Goal: Task Accomplishment & Management: Manage account settings

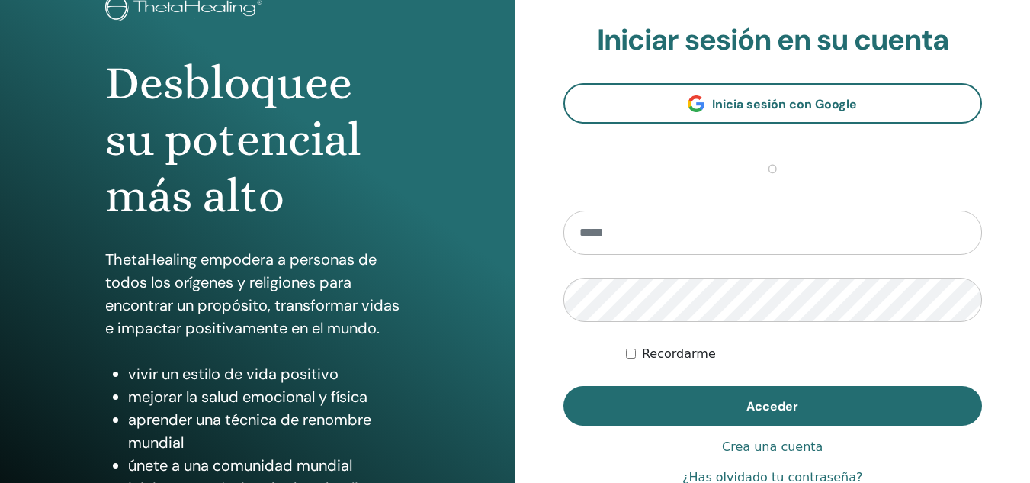
scroll to position [116, 0]
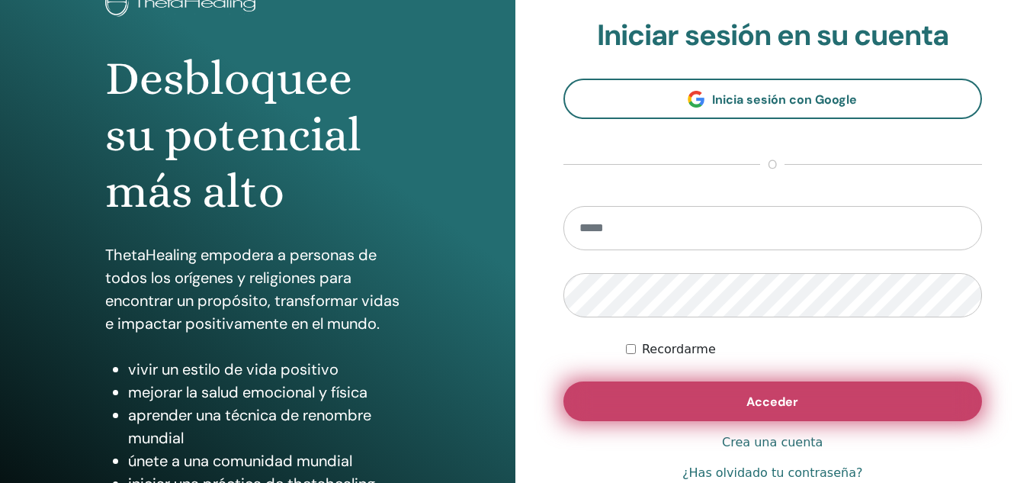
type input "**********"
click at [674, 395] on button "Acceder" at bounding box center [772, 401] width 419 height 40
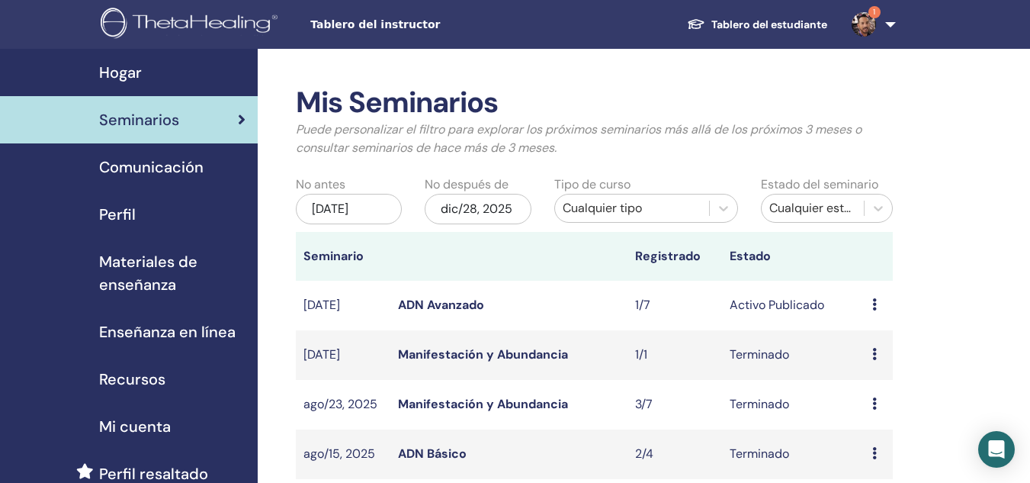
click at [473, 303] on link "ADN Avanzado" at bounding box center [441, 305] width 86 height 16
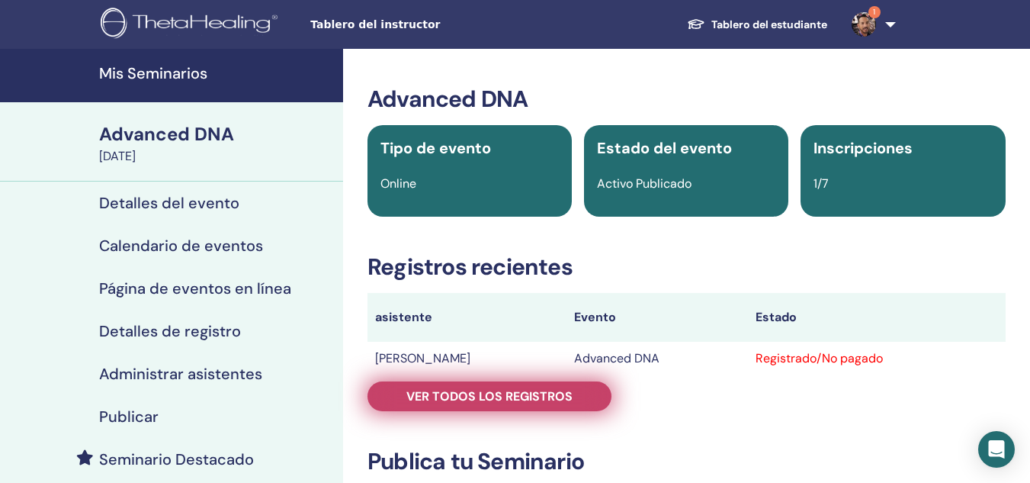
click at [573, 398] on link "Ver todos los registros" at bounding box center [489, 396] width 244 height 30
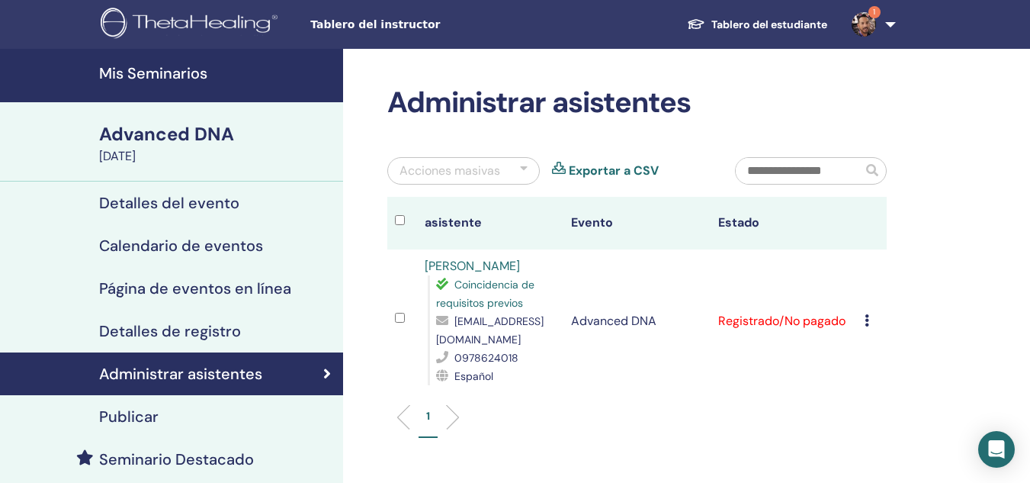
click at [867, 320] on icon at bounding box center [867, 320] width 5 height 12
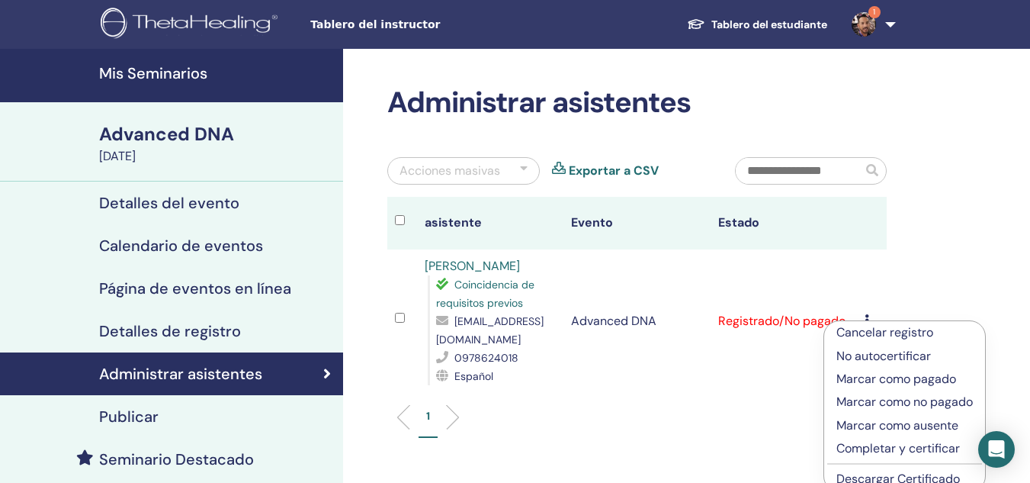
click at [876, 377] on p "Marcar como pagado" at bounding box center [904, 379] width 136 height 18
